Goal: Obtain resource: Download file/media

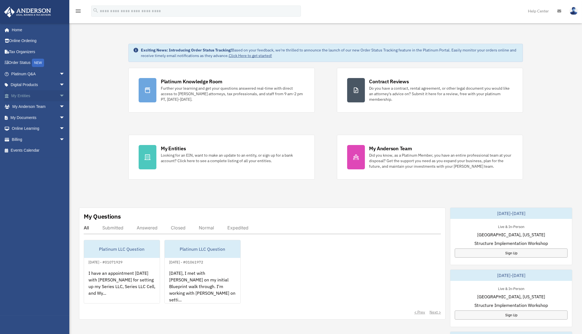
click at [37, 94] on link "My Entities arrow_drop_down" at bounding box center [38, 95] width 69 height 11
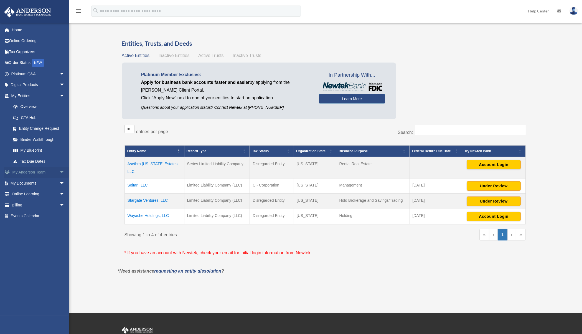
click at [59, 172] on span "arrow_drop_down" at bounding box center [64, 172] width 11 height 11
drag, startPoint x: 57, startPoint y: 214, endPoint x: 56, endPoint y: 209, distance: 5.5
click at [59, 214] on span "arrow_drop_down" at bounding box center [64, 216] width 11 height 11
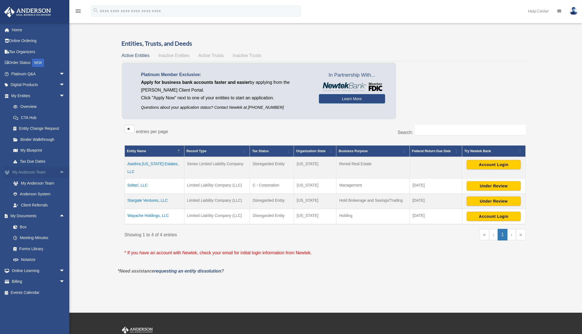
click at [59, 172] on span "arrow_drop_up" at bounding box center [64, 172] width 11 height 11
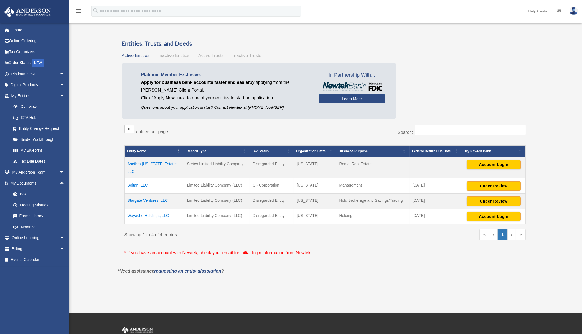
click at [486, 85] on div "Platinum Member Exclusive: Apply for business bank accounts faster and easier b…" at bounding box center [325, 93] width 406 height 60
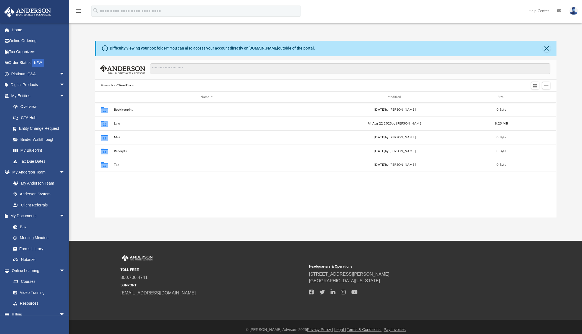
scroll to position [122, 457]
click at [116, 123] on button "Law" at bounding box center [207, 124] width 186 height 4
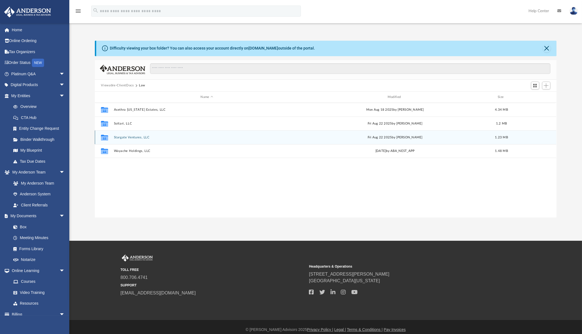
click at [123, 137] on button "Stargate Ventures, LLC" at bounding box center [207, 138] width 186 height 4
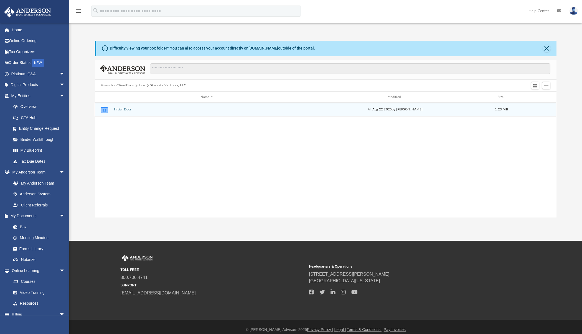
click at [124, 110] on button "Initial Docs" at bounding box center [207, 110] width 186 height 4
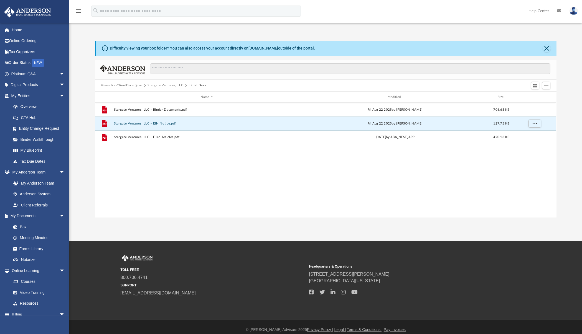
click at [160, 124] on button "Stargate Ventures, LLC - EIN Notice.pdf" at bounding box center [207, 124] width 186 height 4
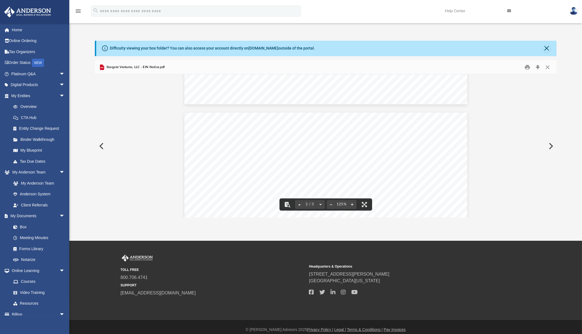
scroll to position [345, 0]
click at [546, 67] on button "Close" at bounding box center [547, 67] width 10 height 9
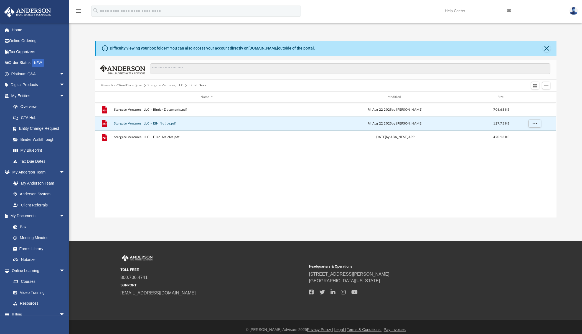
click at [137, 86] on span "Viewable-ClientDocs" at bounding box center [120, 85] width 38 height 5
click at [140, 86] on button "···" at bounding box center [141, 85] width 4 height 5
click at [143, 95] on li "Law" at bounding box center [145, 96] width 6 height 6
click at [148, 98] on div "Name" at bounding box center [207, 97] width 186 height 5
click at [140, 85] on button "···" at bounding box center [141, 85] width 4 height 5
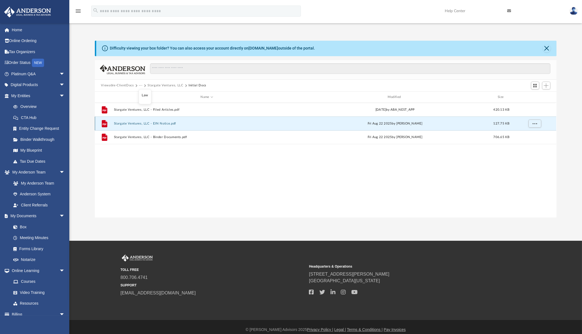
drag, startPoint x: 190, startPoint y: 171, endPoint x: 153, endPoint y: 121, distance: 62.8
click at [190, 171] on div "File Stargate Ventures, LLC - Filed Articles.pdf Tue Aug 19 2025 by ABA_NEST_AP…" at bounding box center [325, 160] width 461 height 115
click at [141, 86] on button "···" at bounding box center [141, 85] width 4 height 5
click at [145, 95] on li "Law" at bounding box center [145, 96] width 6 height 6
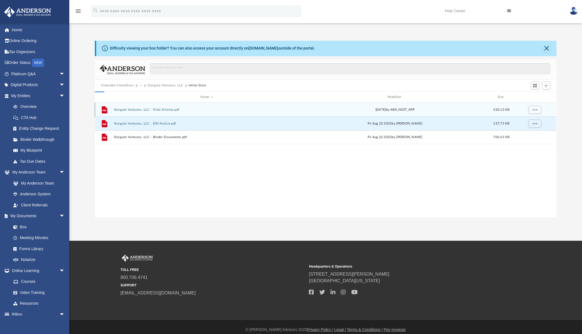
click at [162, 85] on div "Viewable-ClientDocs ··· Stargate Ventures, LLC Initial Docs" at bounding box center [325, 86] width 461 height 12
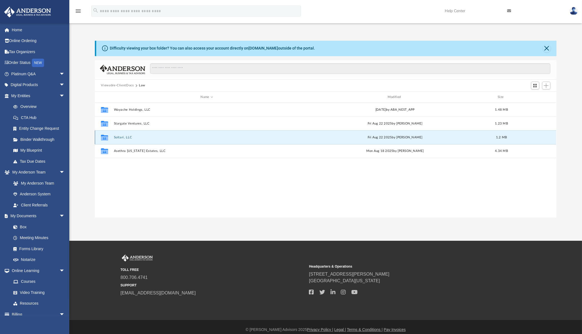
click at [124, 138] on button "Soltari, LLC" at bounding box center [207, 138] width 186 height 4
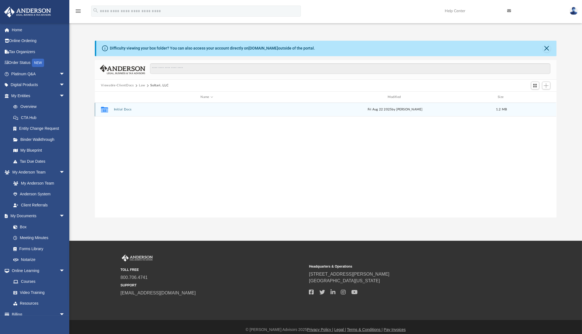
click at [128, 111] on div "Collaborated Folder Initial Docs Fri Aug 22 2025 by Zoe Doyle 1.2 MB" at bounding box center [325, 110] width 461 height 14
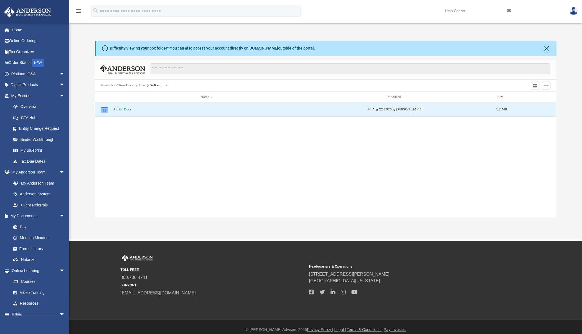
click at [127, 110] on button "Initial Docs" at bounding box center [207, 110] width 186 height 4
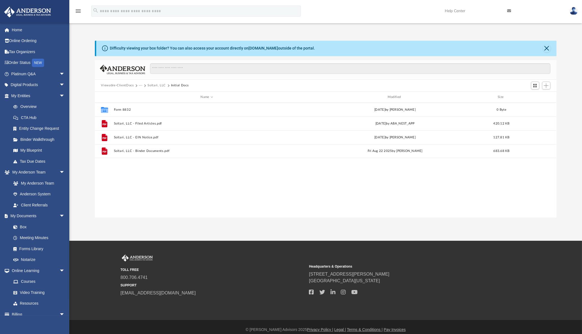
click at [392, 39] on div "Difficulty viewing your box folder? You can also access your account directly o…" at bounding box center [325, 123] width 512 height 189
